Goal: Task Accomplishment & Management: Manage account settings

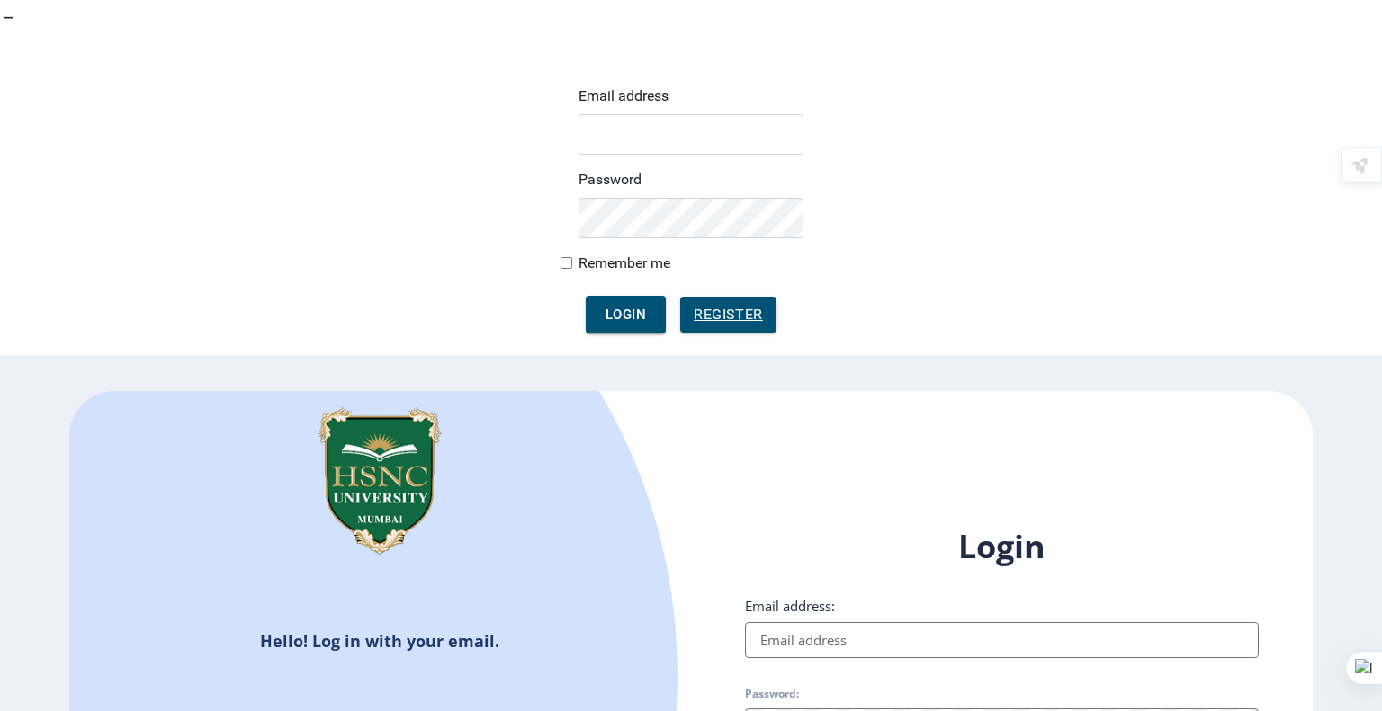
type input "[EMAIL_ADDRESS][DOMAIN_NAME]"
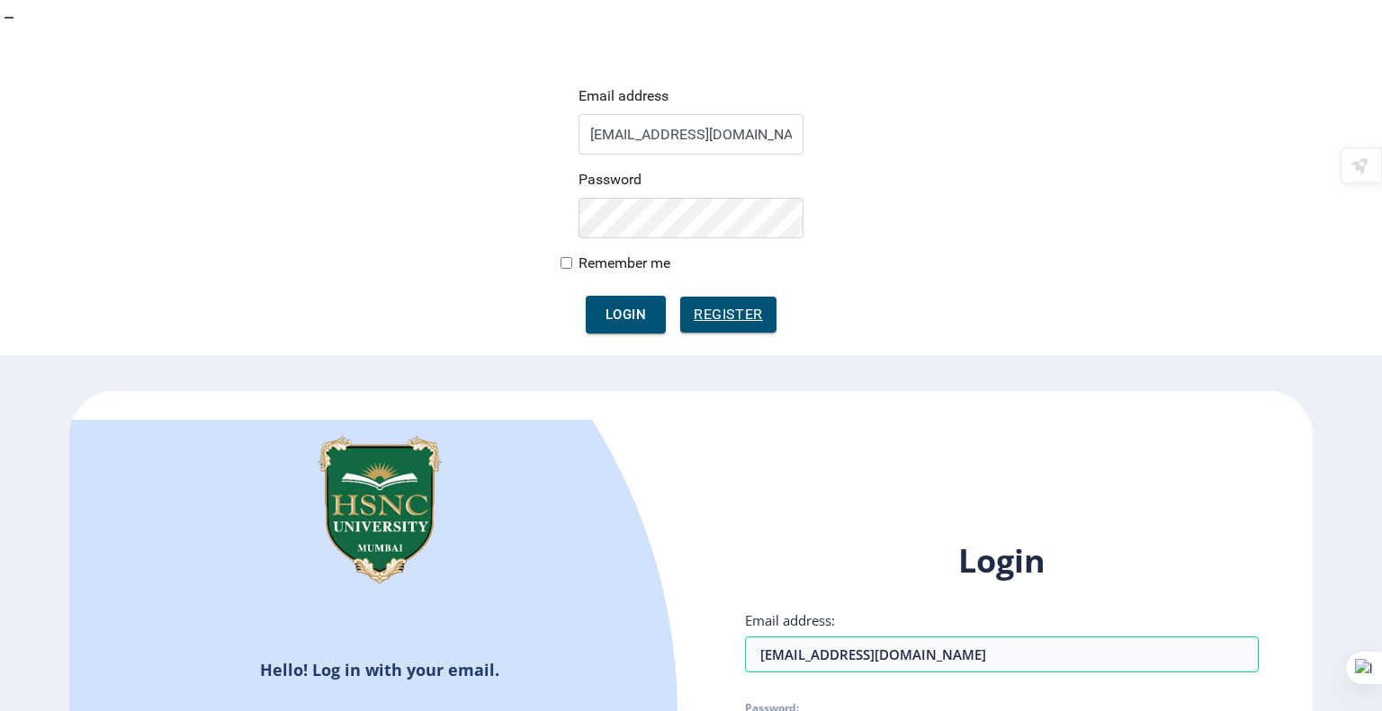
click at [752, 540] on div "Login Email address: [EMAIL_ADDRESS][DOMAIN_NAME] Password: Remember me Forgot …" at bounding box center [1002, 712] width 514 height 344
checkbox input "true"
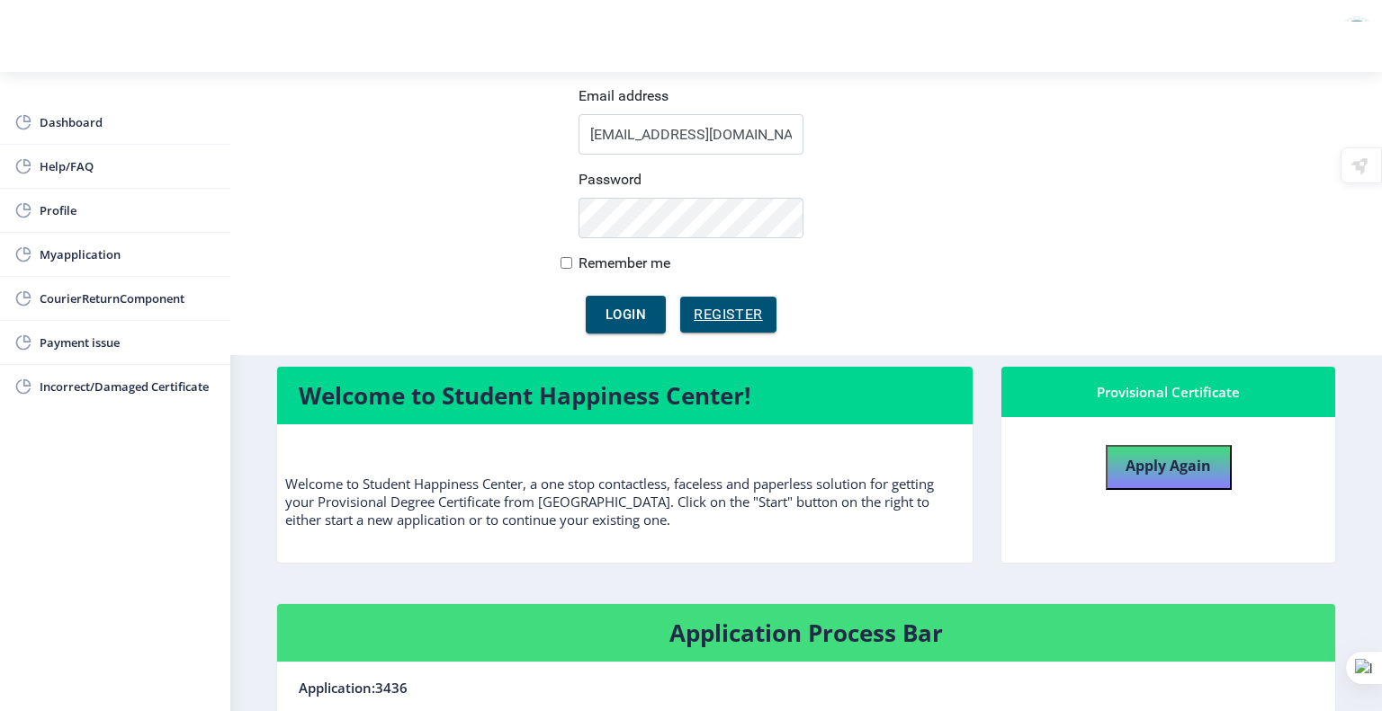
scroll to position [92, 0]
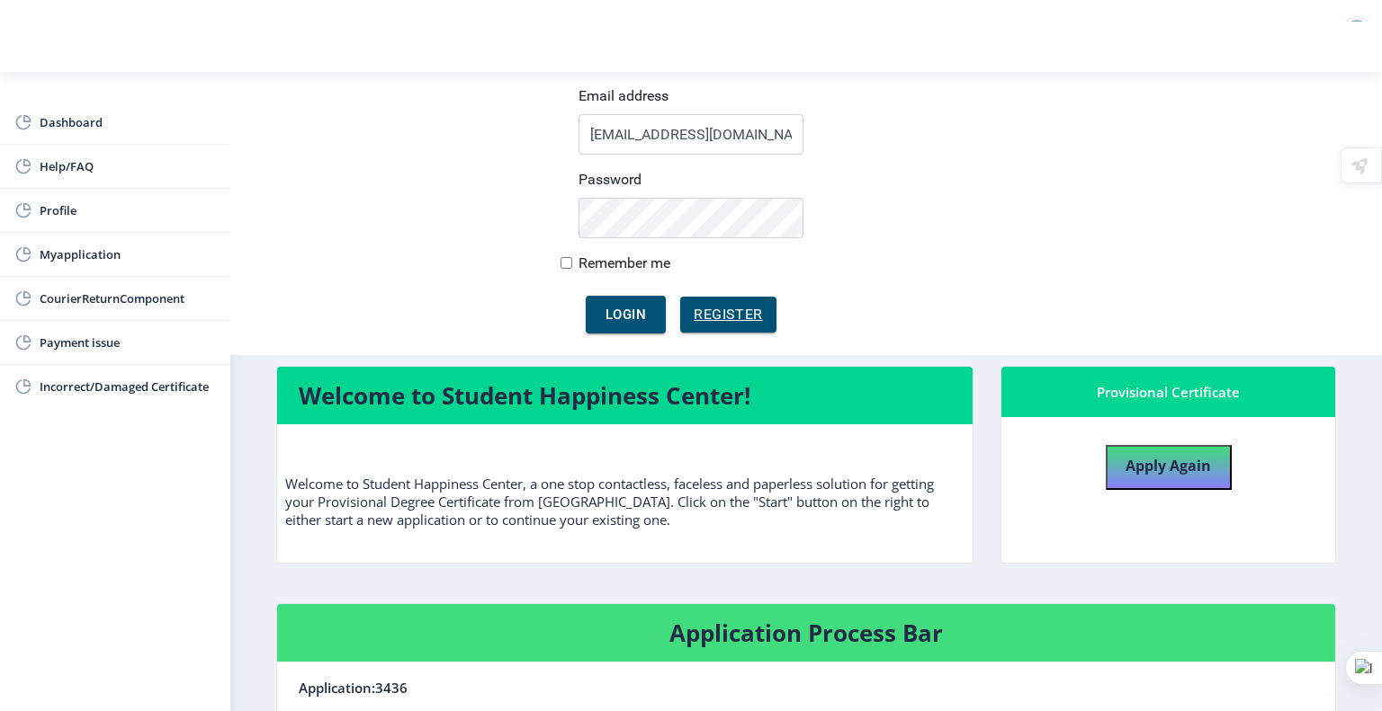
click at [100, 237] on link "Myapplication" at bounding box center [115, 254] width 230 height 43
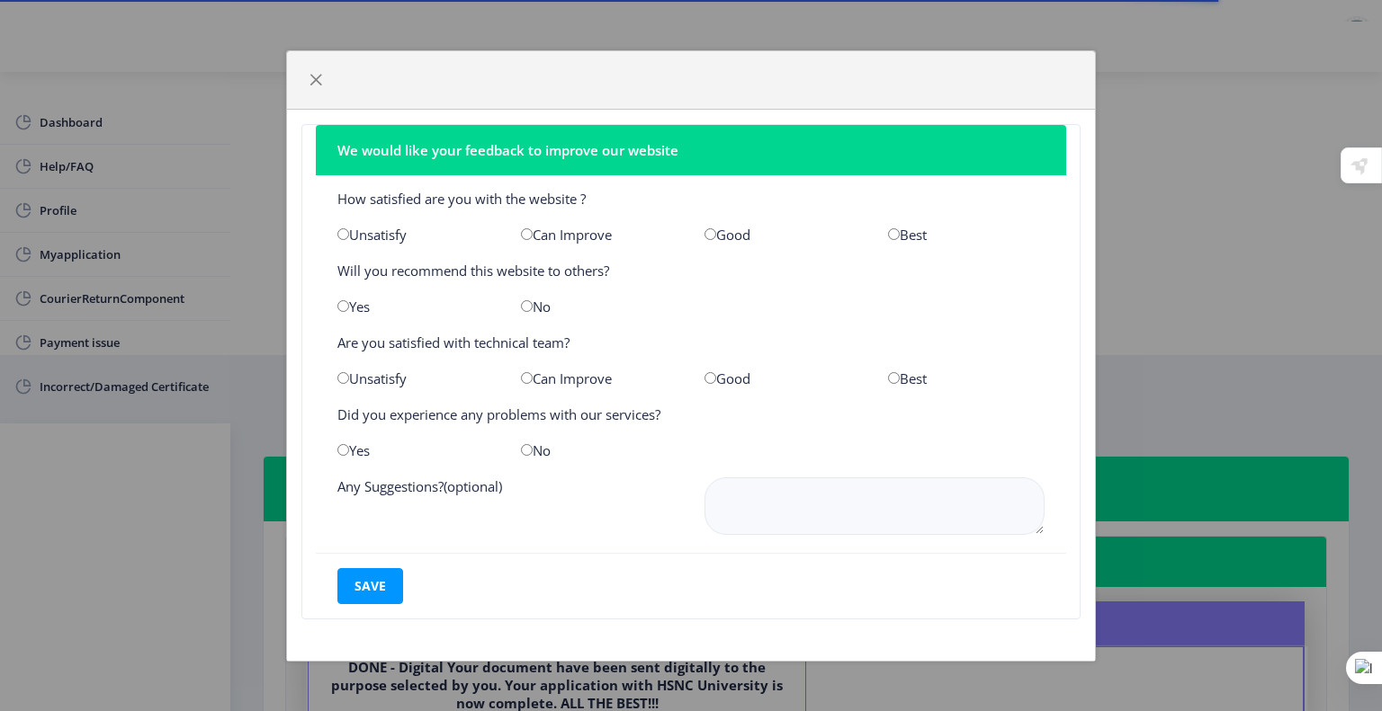
click at [709, 235] on input "radio" at bounding box center [710, 234] width 12 height 12
radio input "true"
click at [337, 306] on input "radio" at bounding box center [343, 306] width 12 height 12
radio input "true"
click at [522, 377] on input "radio" at bounding box center [527, 378] width 12 height 12
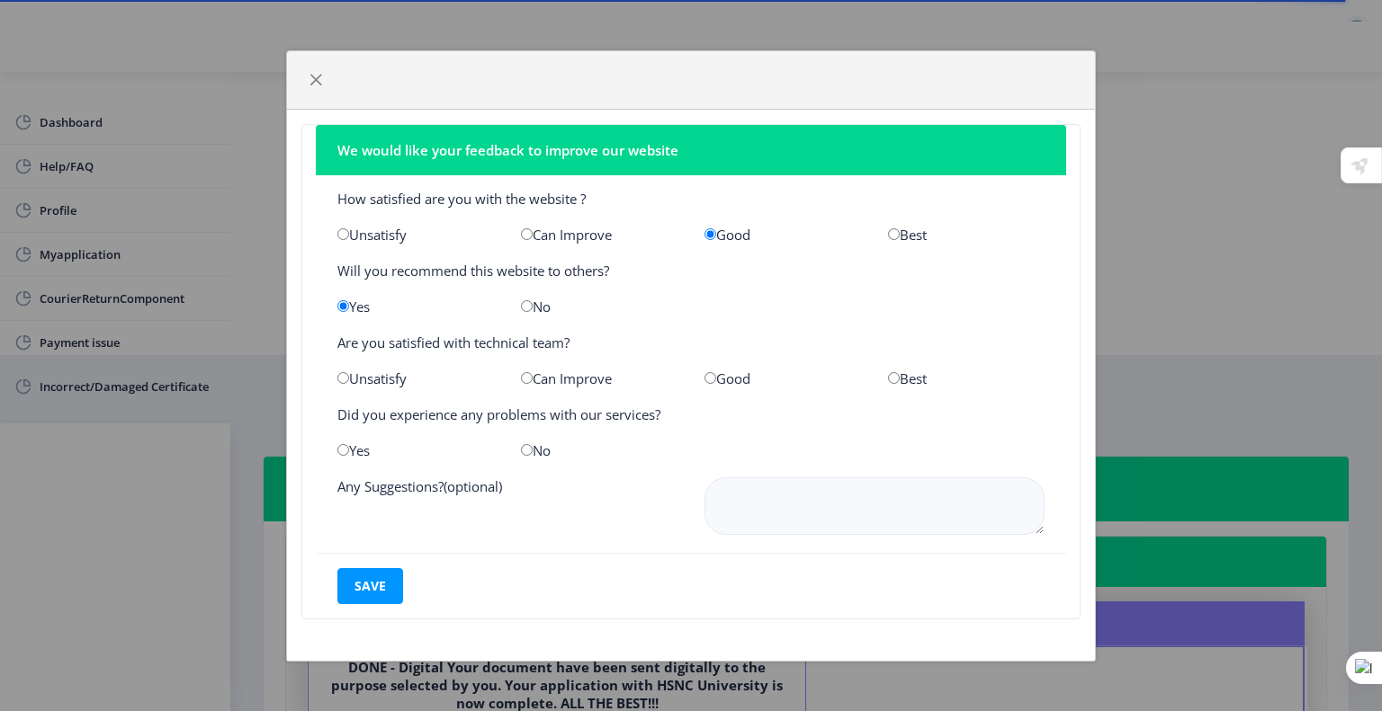
radio input "true"
click at [525, 452] on input "radio" at bounding box center [527, 450] width 12 height 12
radio input "true"
click at [350, 591] on button "save" at bounding box center [370, 586] width 66 height 36
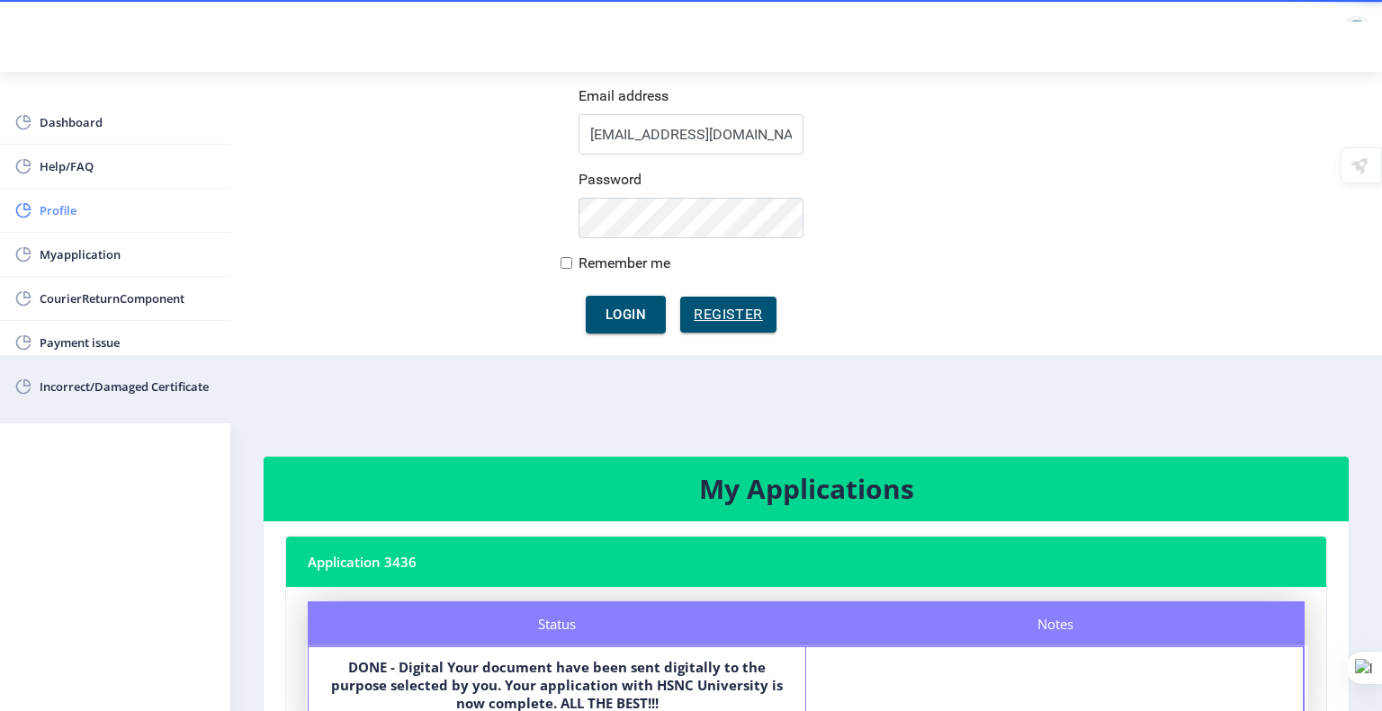
click at [165, 209] on span "Profile" at bounding box center [128, 211] width 176 height 22
select select "[DEMOGRAPHIC_DATA]"
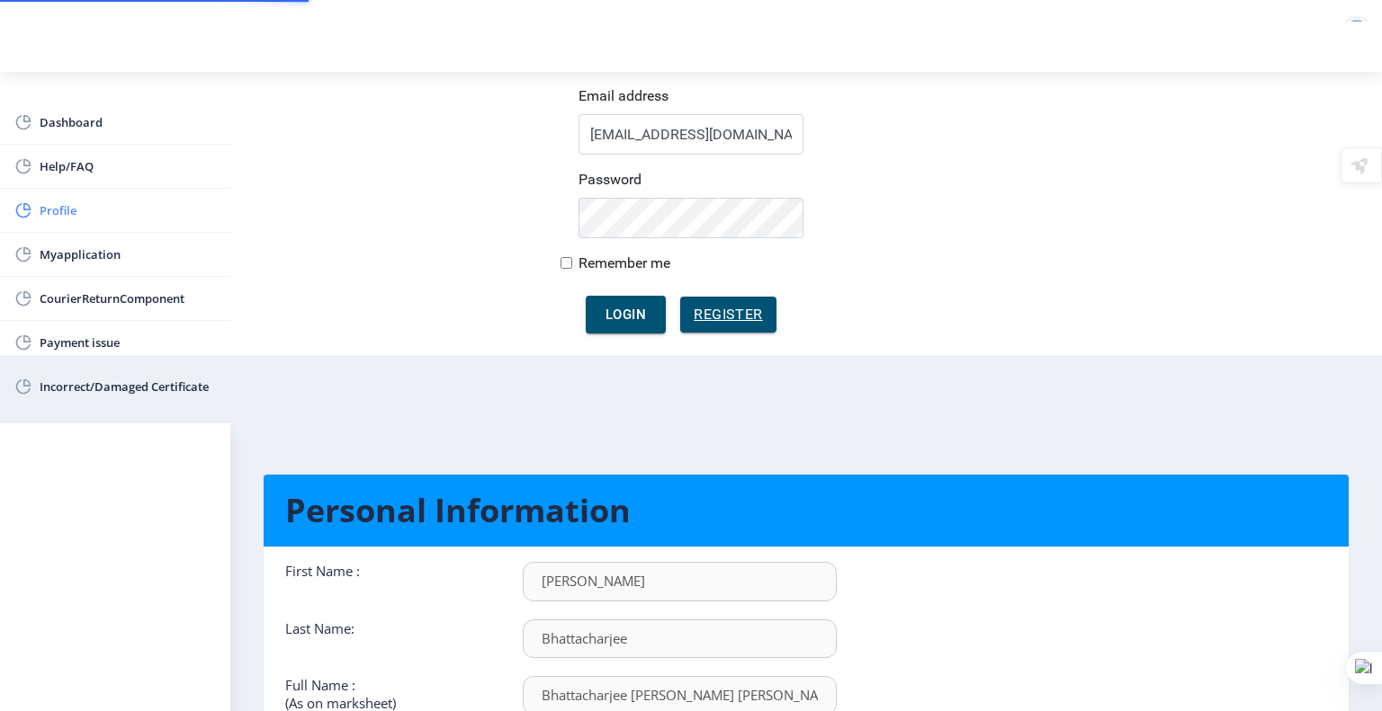
type input "[PHONE_NUMBER]"
click at [161, 305] on span "CourierReturnComponent" at bounding box center [128, 299] width 176 height 22
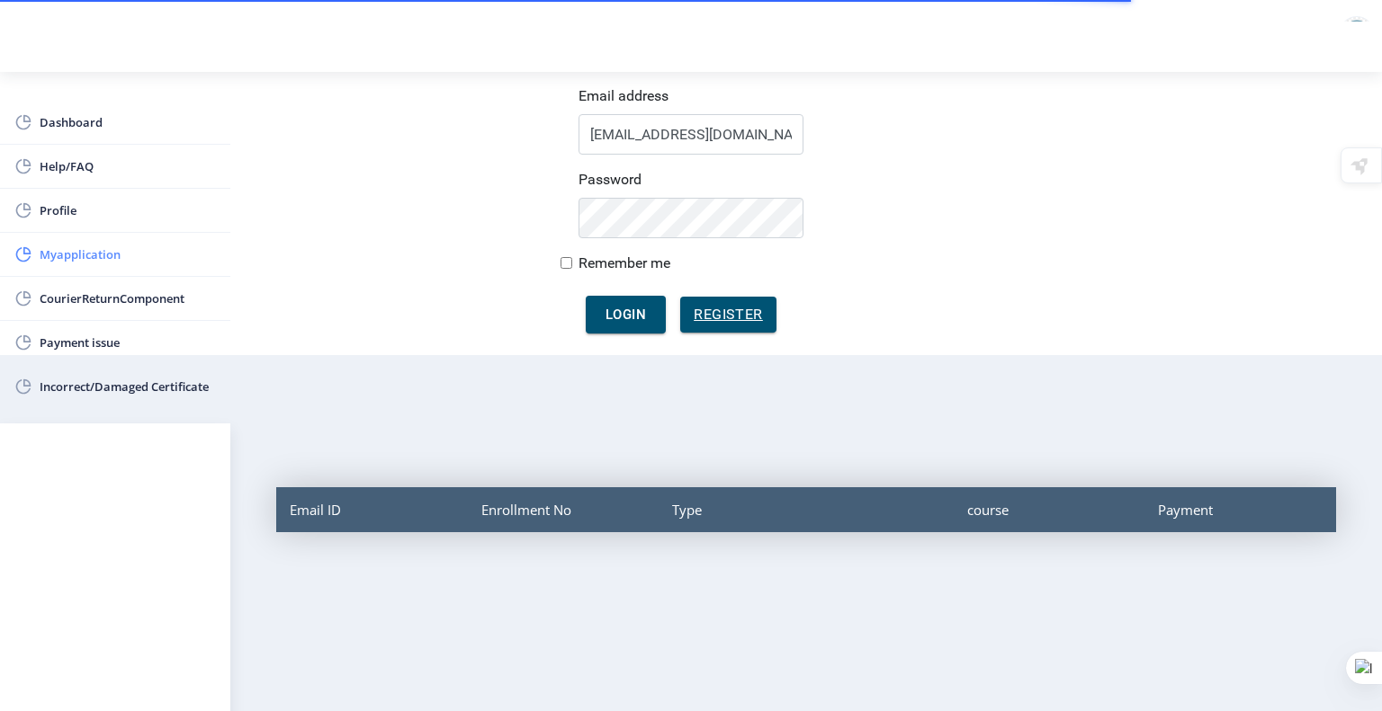
click at [133, 252] on span "Myapplication" at bounding box center [128, 255] width 176 height 22
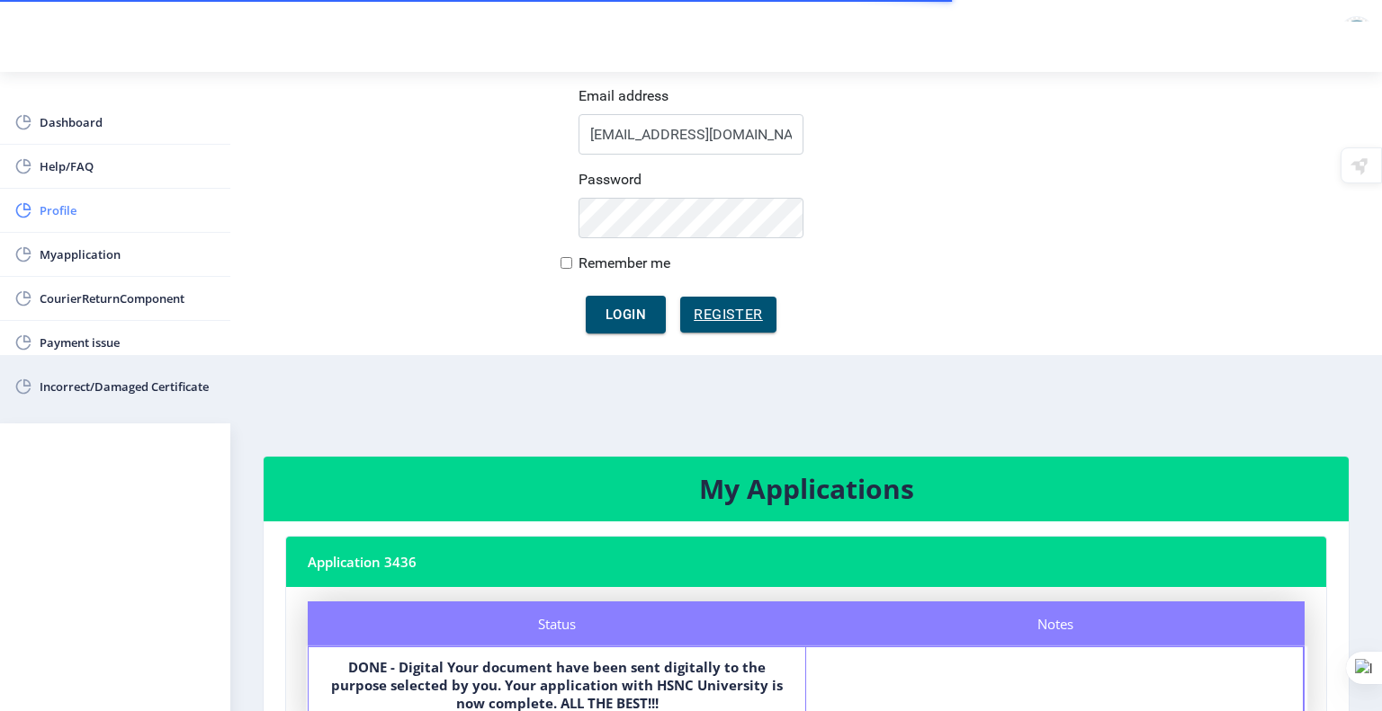
click at [134, 197] on link "Profile" at bounding box center [115, 210] width 230 height 43
select select "[DEMOGRAPHIC_DATA]"
